Goal: Navigation & Orientation: Find specific page/section

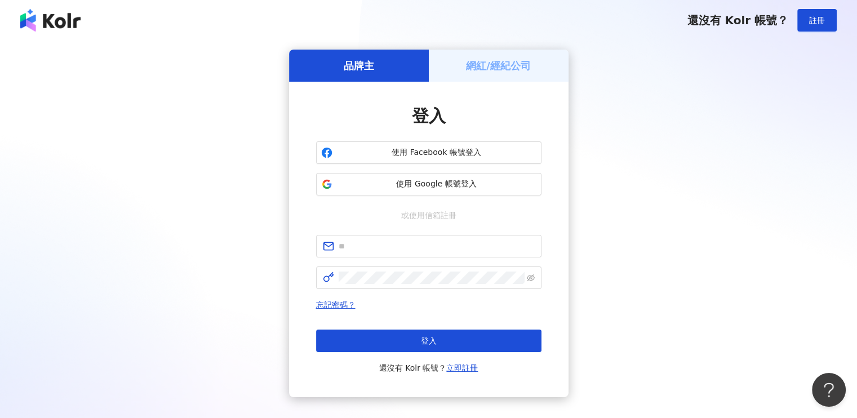
click at [490, 59] on h5 "網紅/經紀公司" at bounding box center [498, 66] width 65 height 14
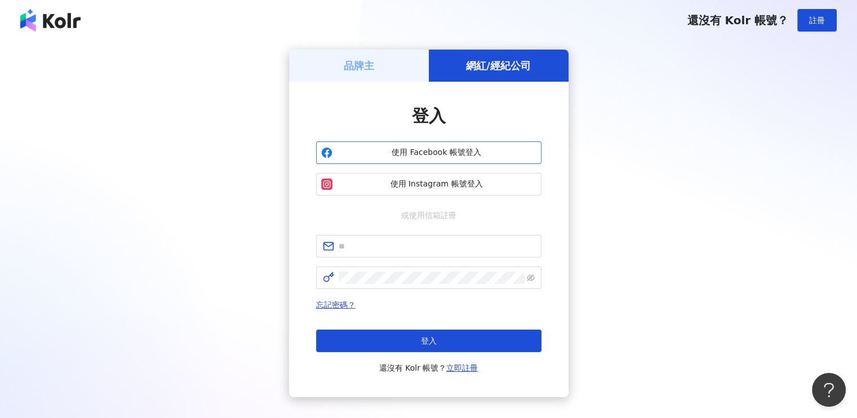
click at [355, 156] on span "使用 Facebook 帳號登入" at bounding box center [436, 152] width 199 height 11
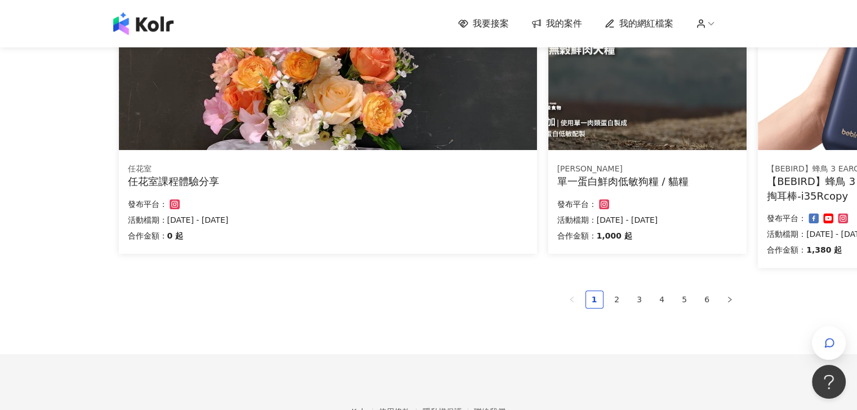
scroll to position [778, 0]
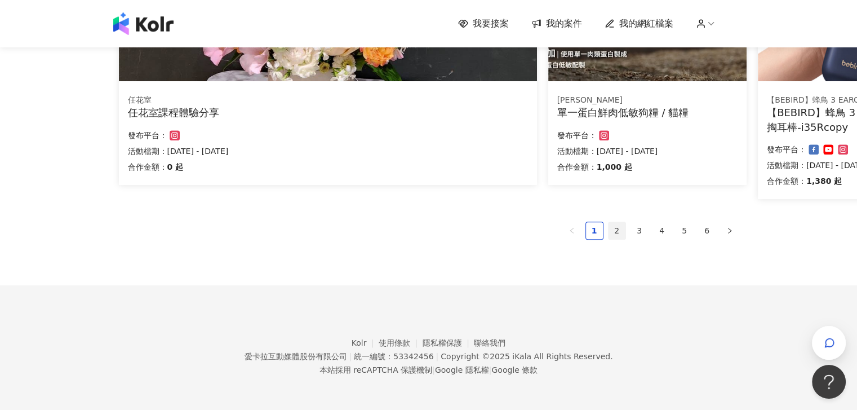
click at [613, 237] on link "2" at bounding box center [617, 230] width 17 height 17
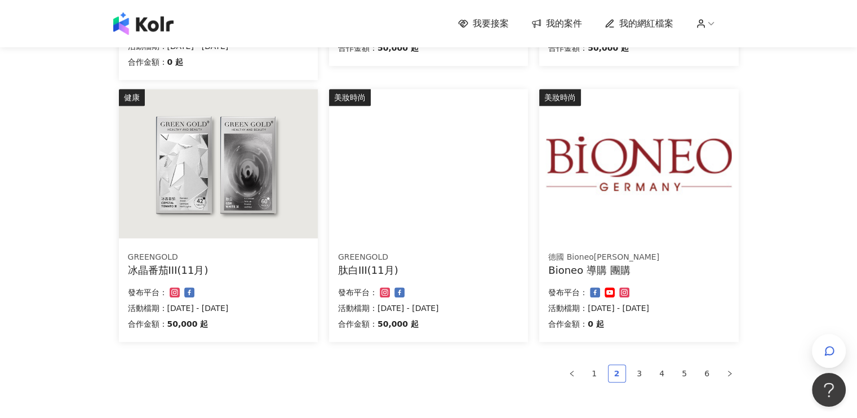
scroll to position [770, 0]
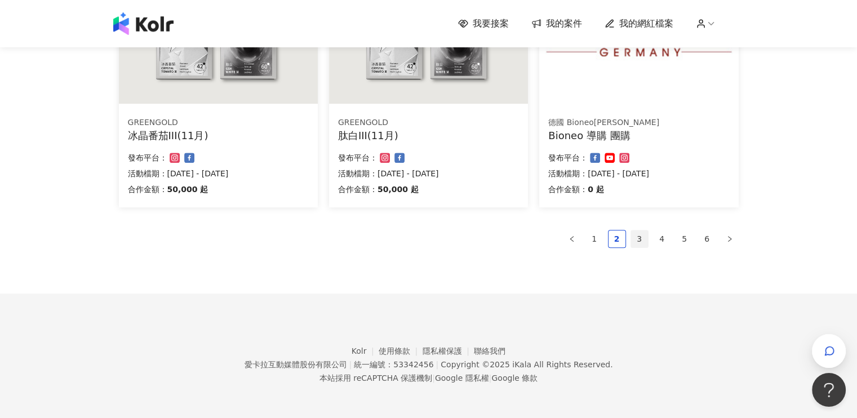
click at [641, 243] on link "3" at bounding box center [639, 238] width 17 height 17
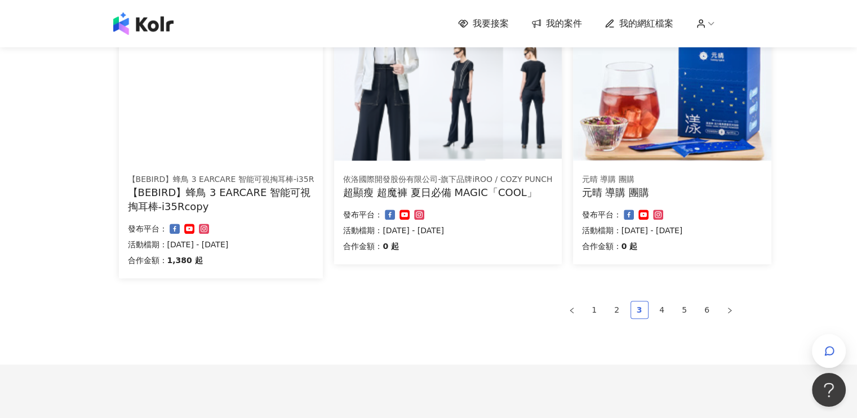
scroll to position [784, 0]
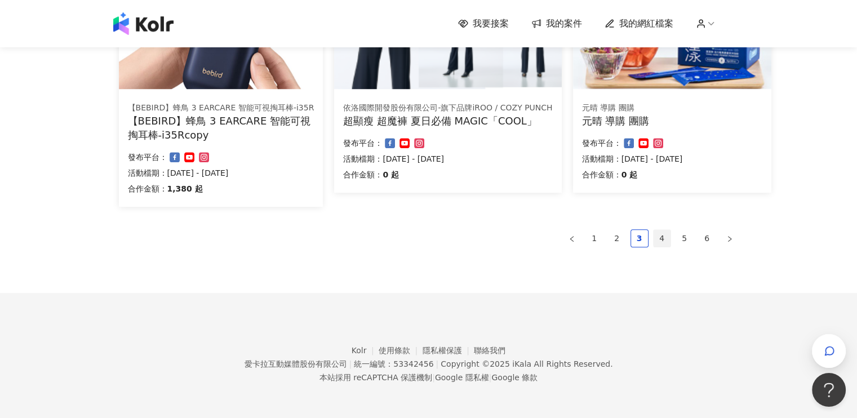
click at [664, 242] on link "4" at bounding box center [662, 238] width 17 height 17
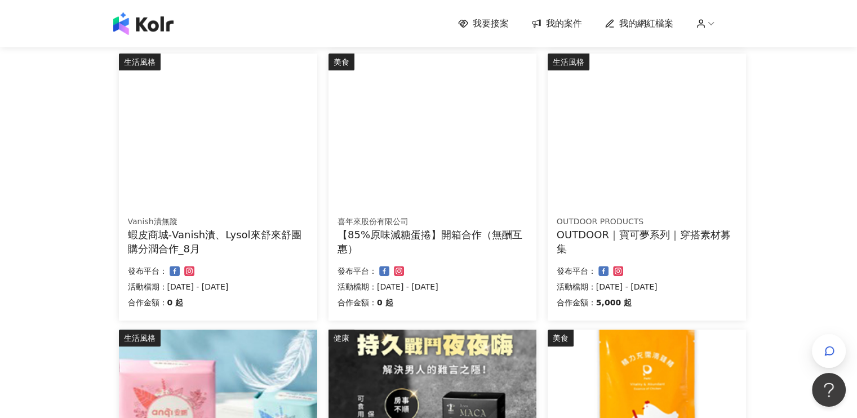
scroll to position [676, 0]
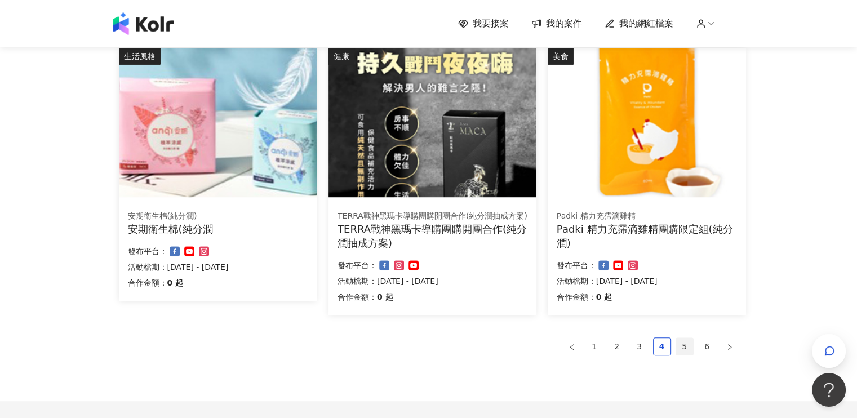
click at [687, 344] on link "5" at bounding box center [684, 346] width 17 height 17
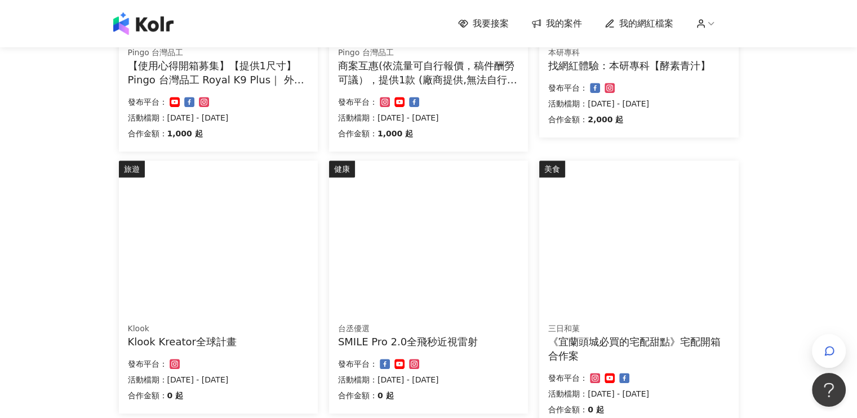
scroll to position [784, 0]
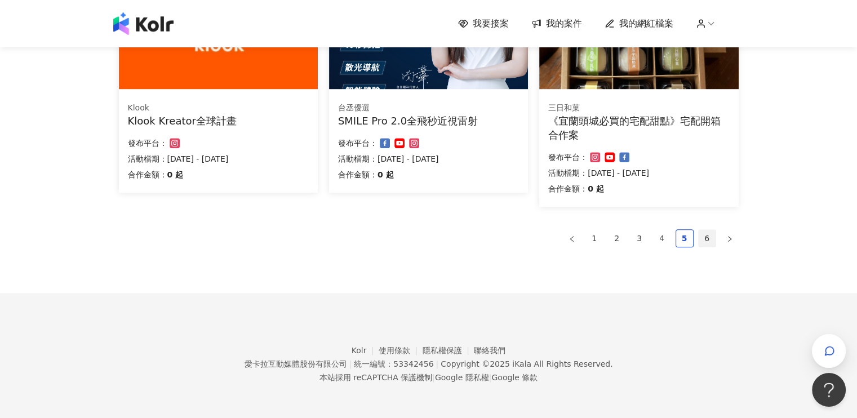
click at [708, 237] on link "6" at bounding box center [707, 238] width 17 height 17
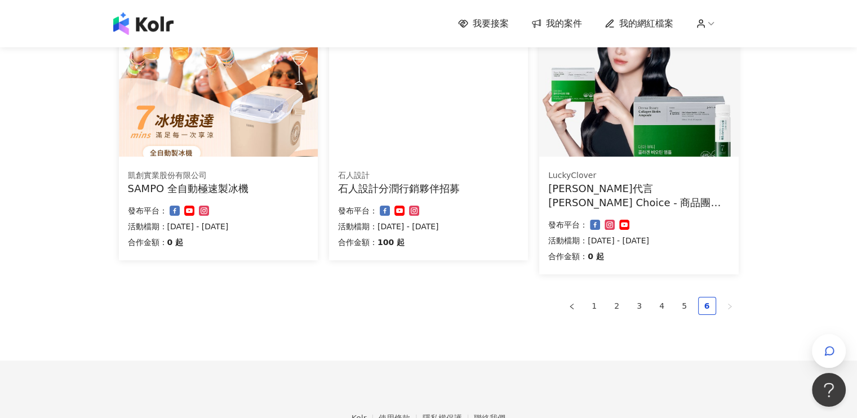
scroll to position [169, 0]
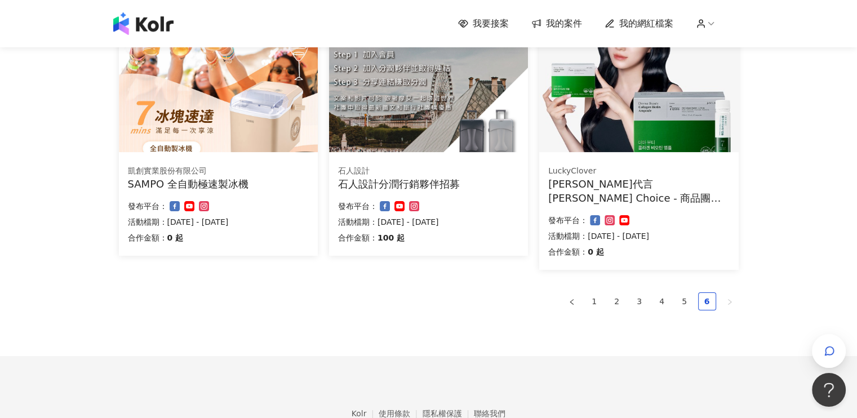
click at [136, 20] on img at bounding box center [143, 23] width 60 height 23
